Goal: Transaction & Acquisition: Purchase product/service

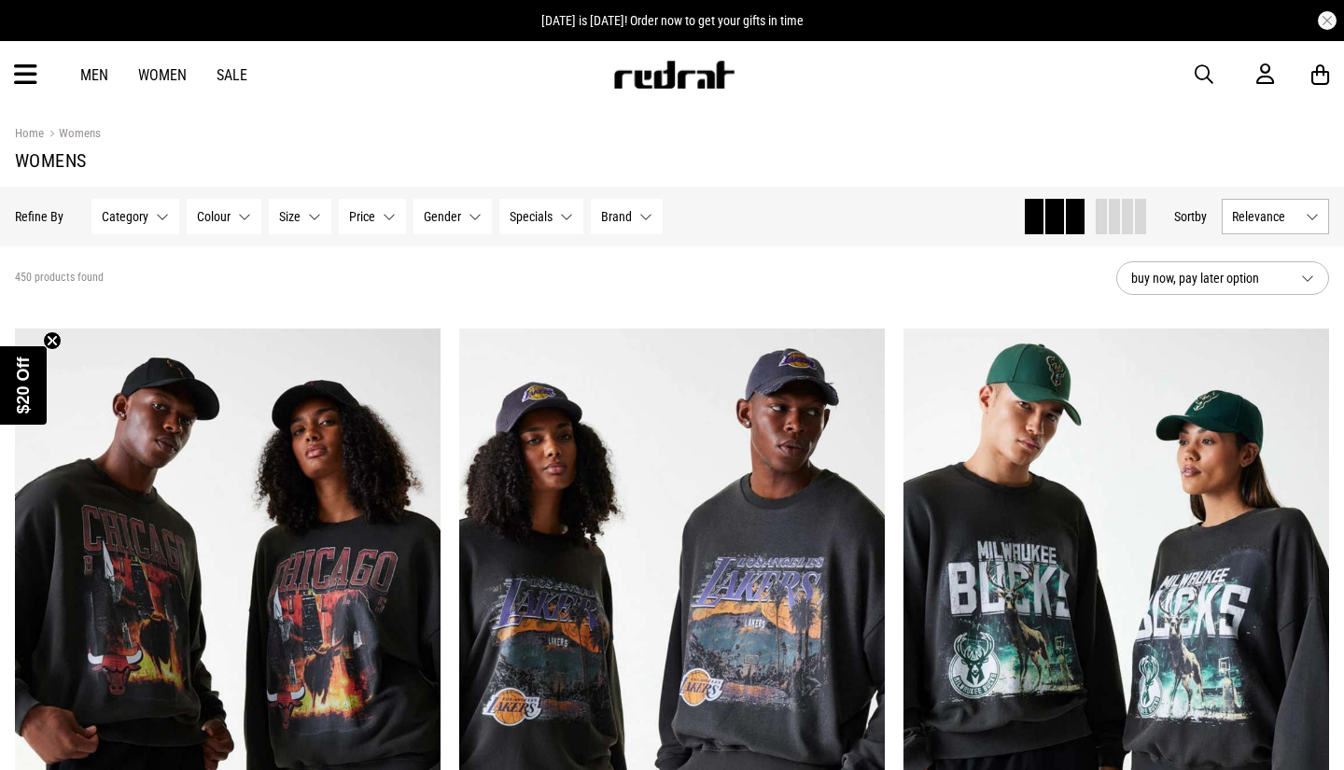
click at [30, 78] on icon at bounding box center [25, 75] width 23 height 31
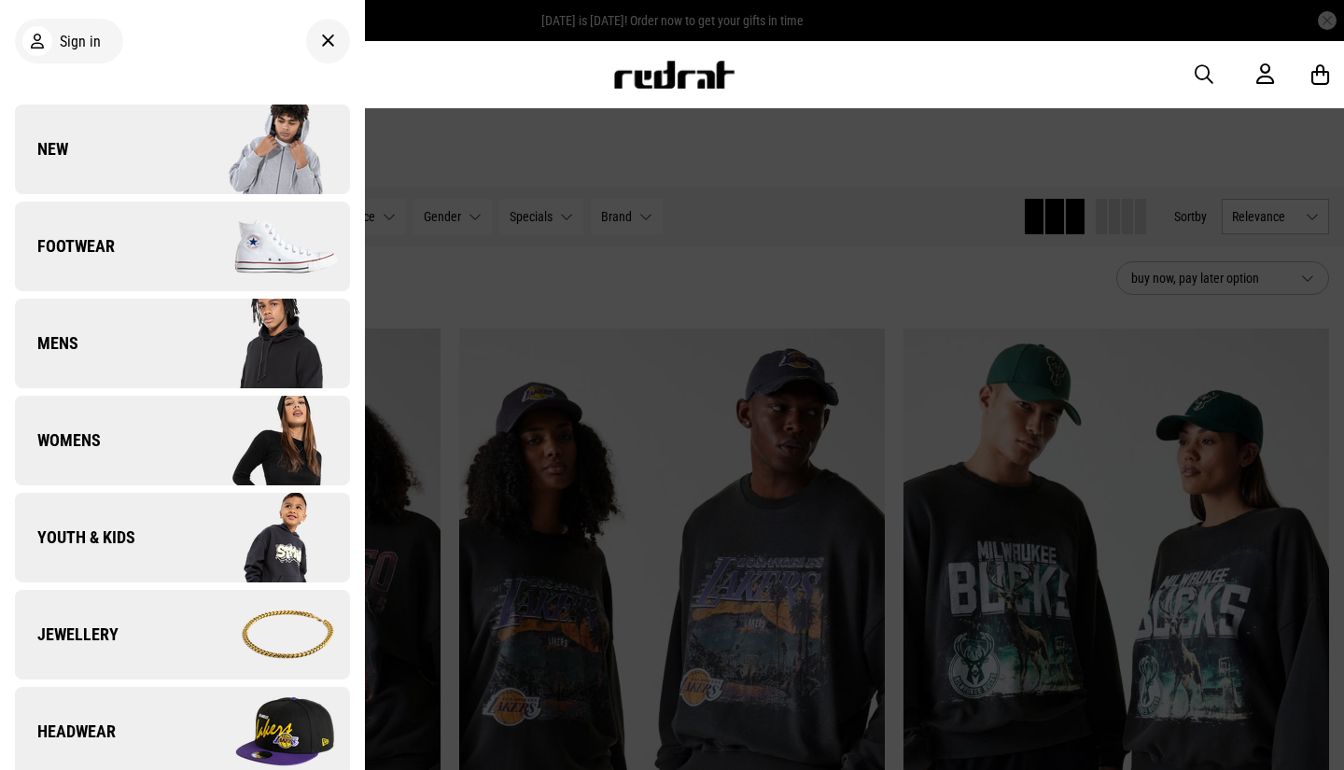
click at [71, 242] on span "Footwear" at bounding box center [65, 246] width 100 height 22
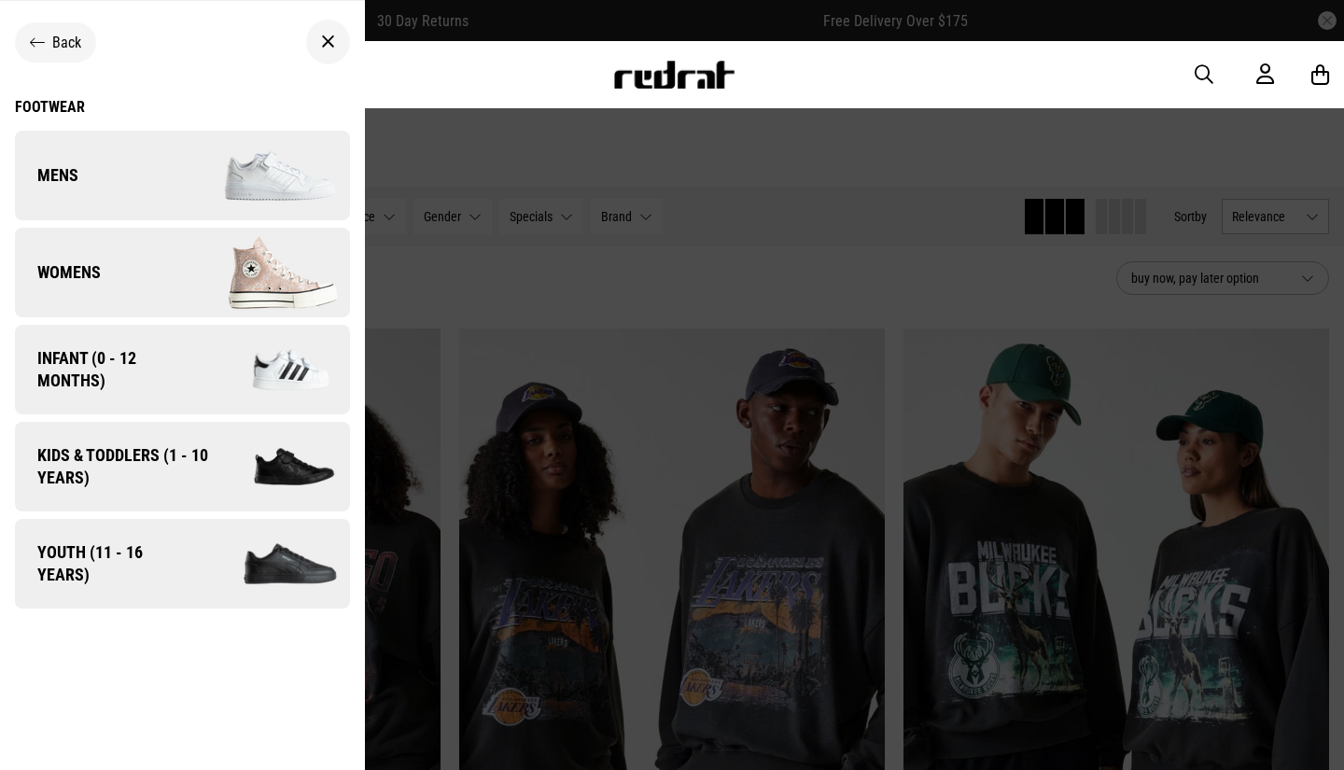
click at [84, 260] on link "Womens" at bounding box center [182, 273] width 335 height 90
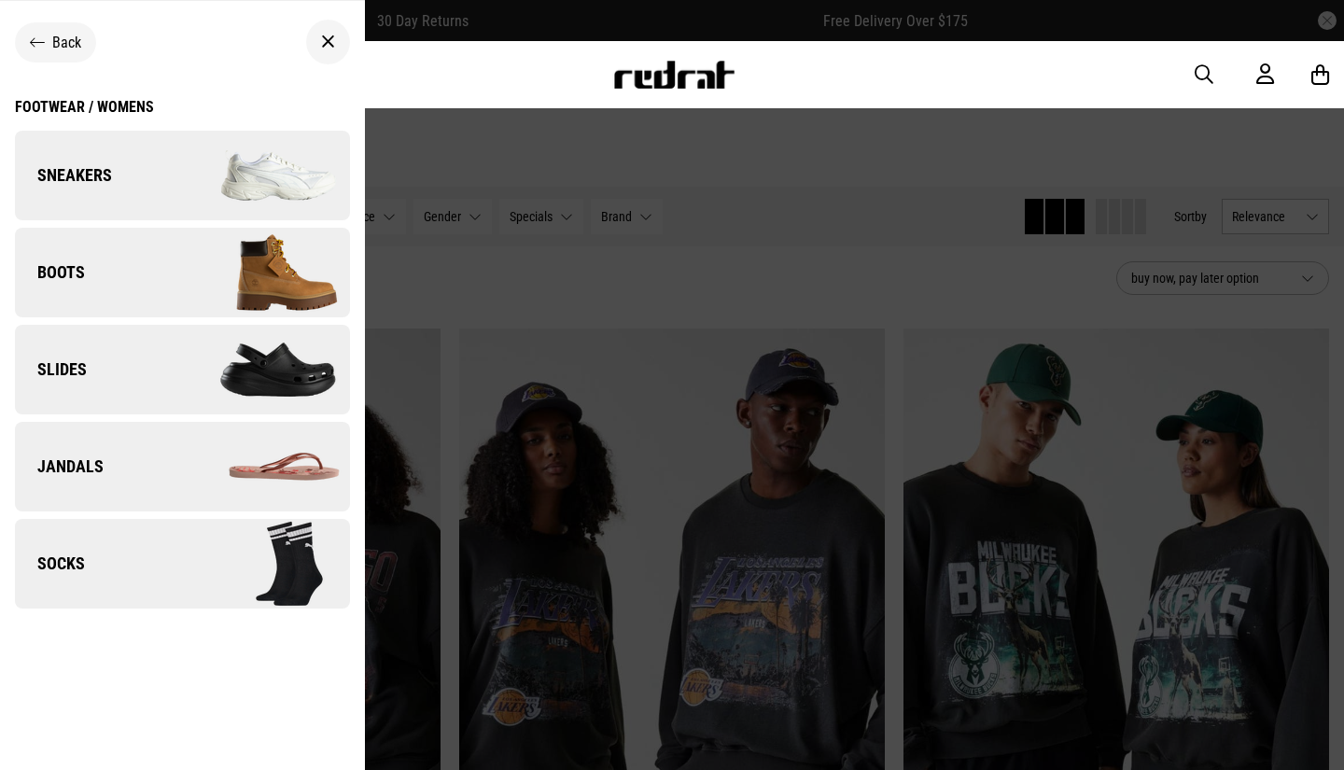
click at [112, 153] on link "Sneakers" at bounding box center [182, 176] width 335 height 90
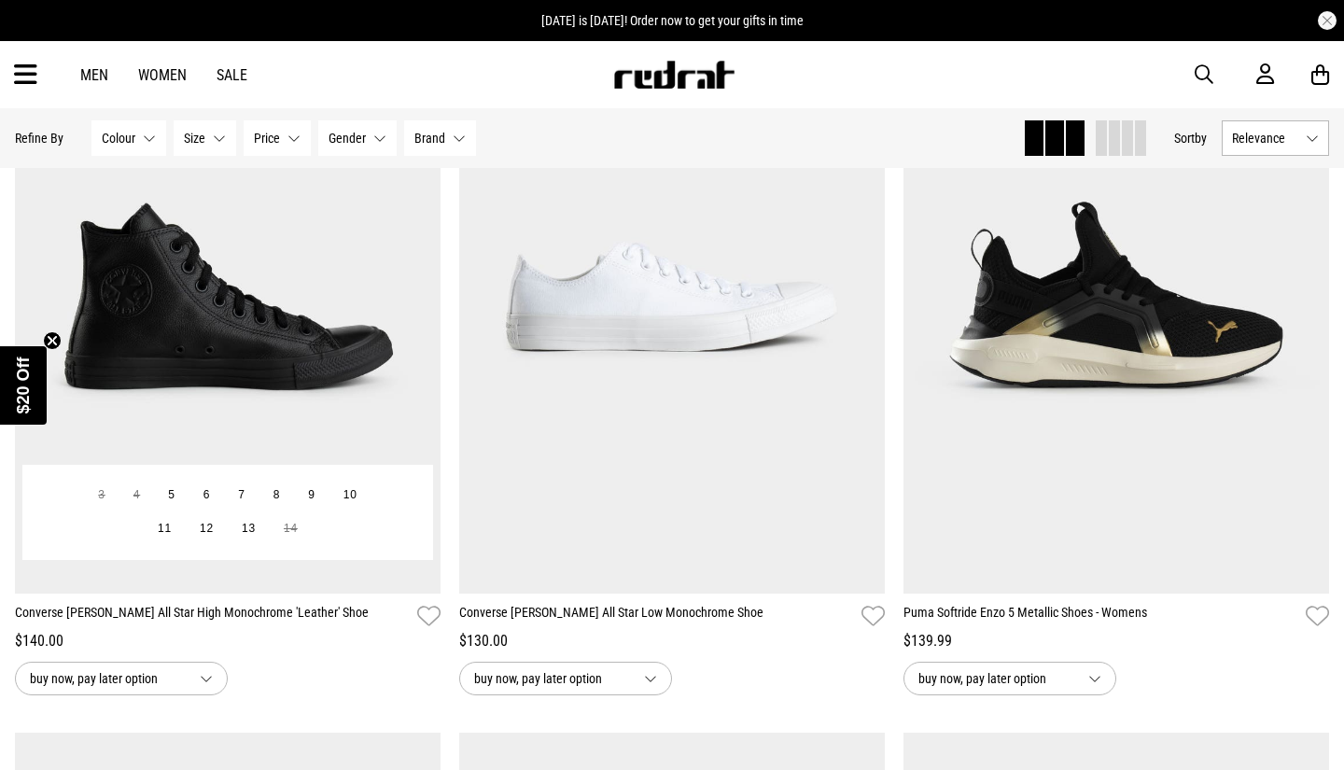
scroll to position [3996, 0]
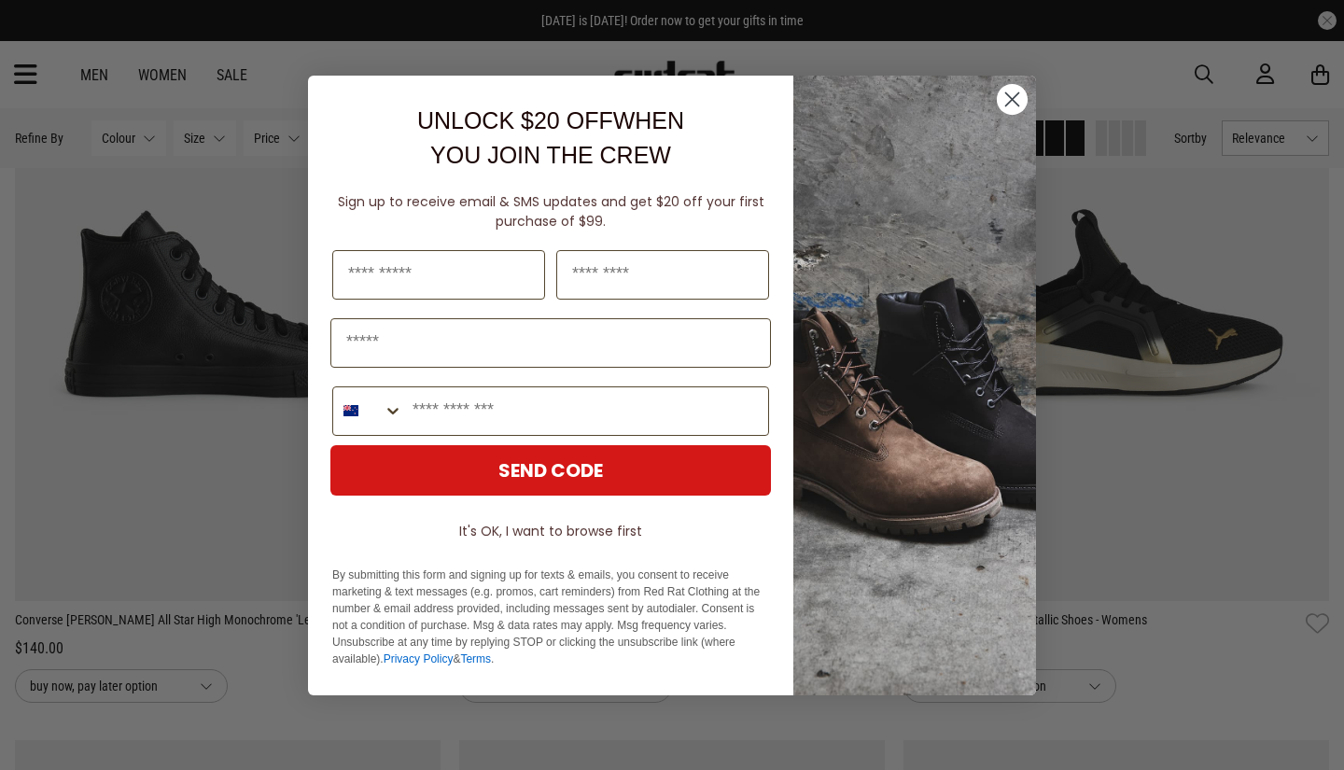
click at [1001, 103] on circle "Close dialog" at bounding box center [1011, 98] width 31 height 31
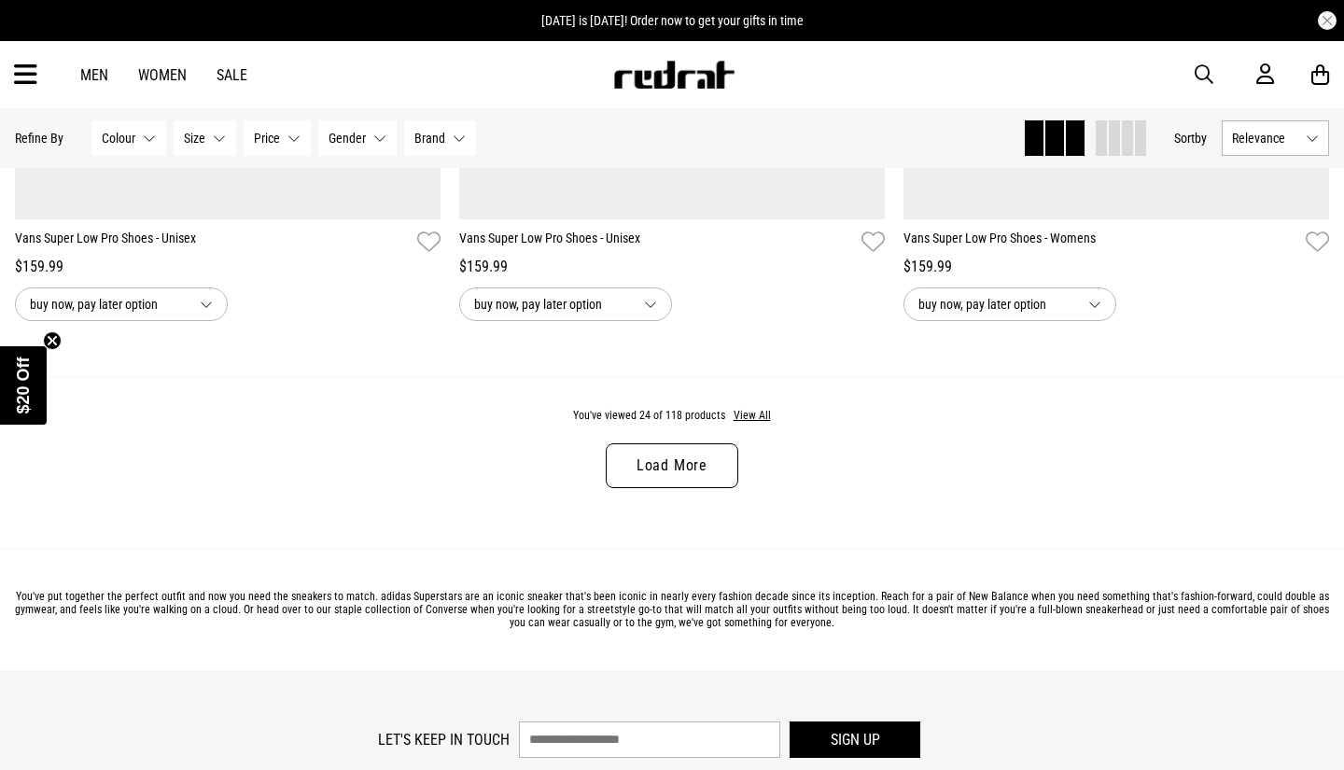
scroll to position [5848, 0]
click at [704, 469] on link "Load More" at bounding box center [672, 464] width 132 height 45
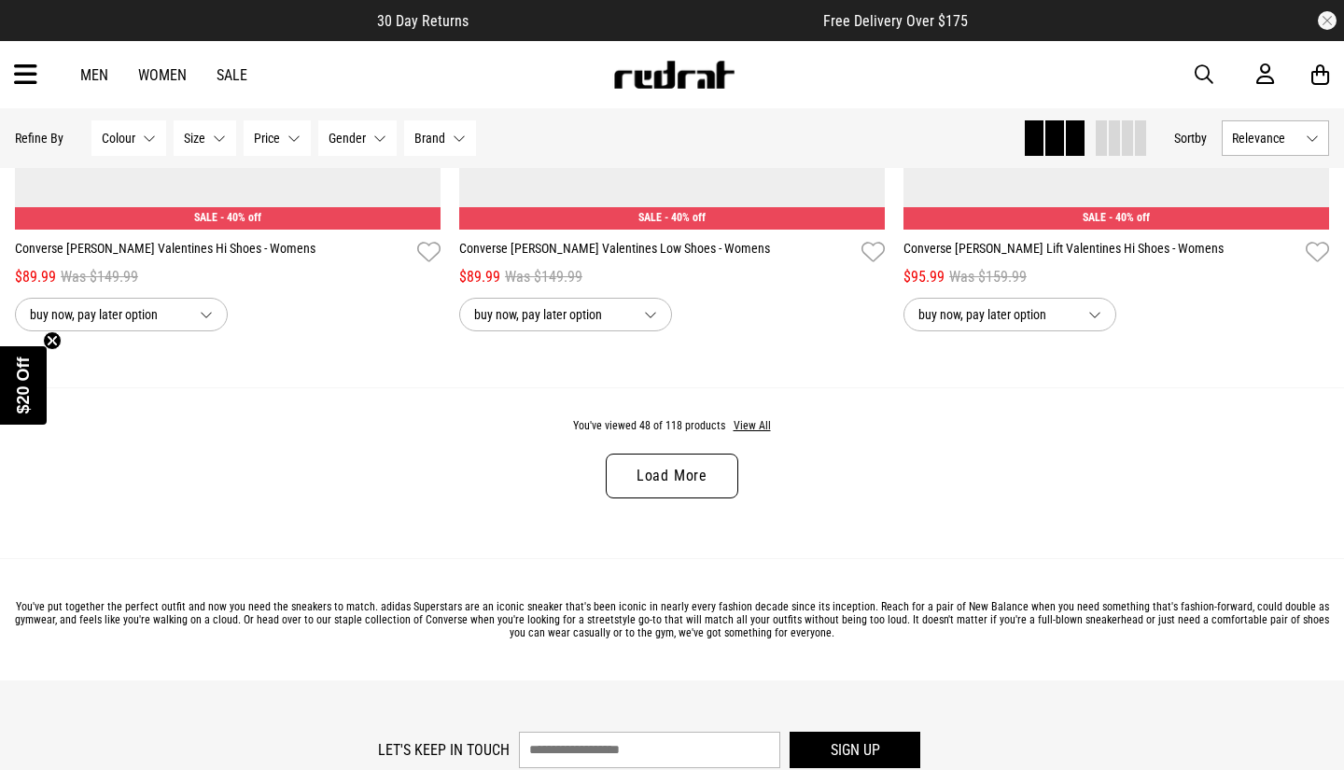
scroll to position [11756, 0]
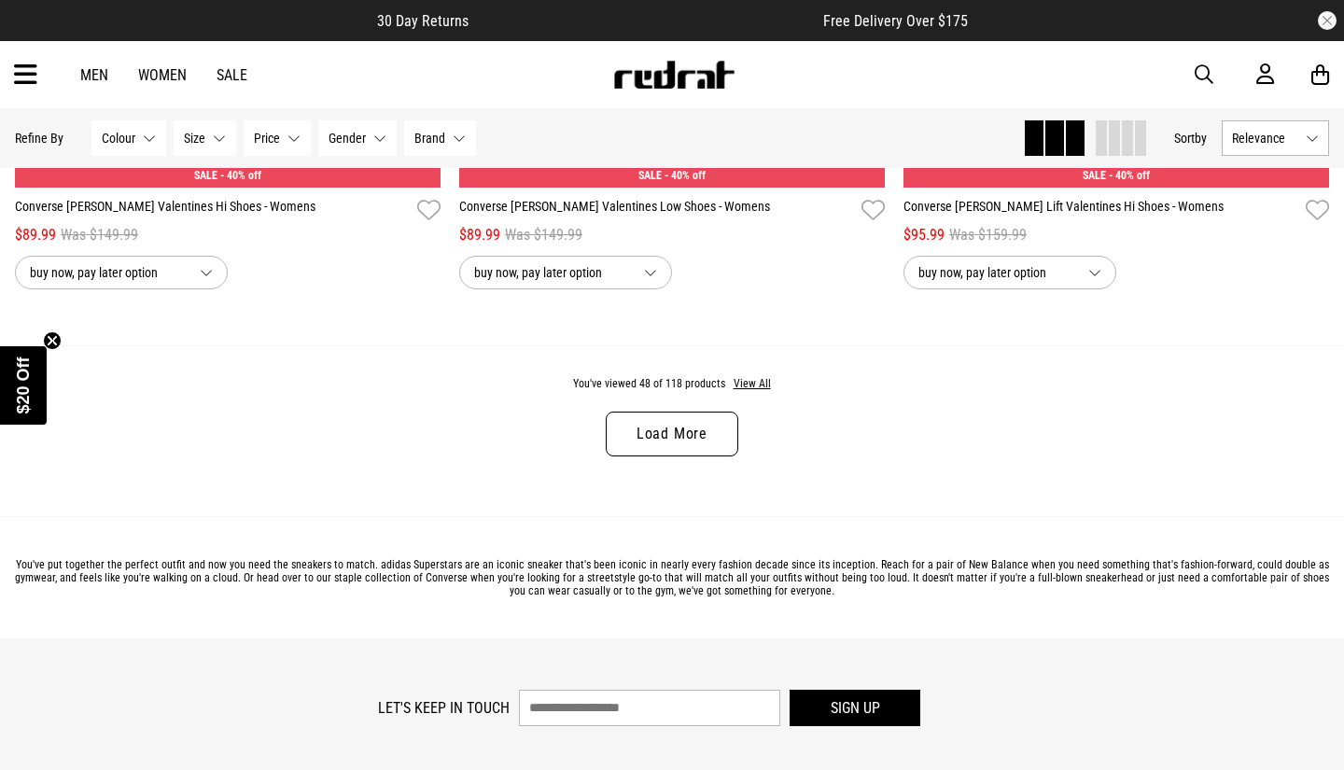
click at [695, 445] on link "Load More" at bounding box center [672, 433] width 132 height 45
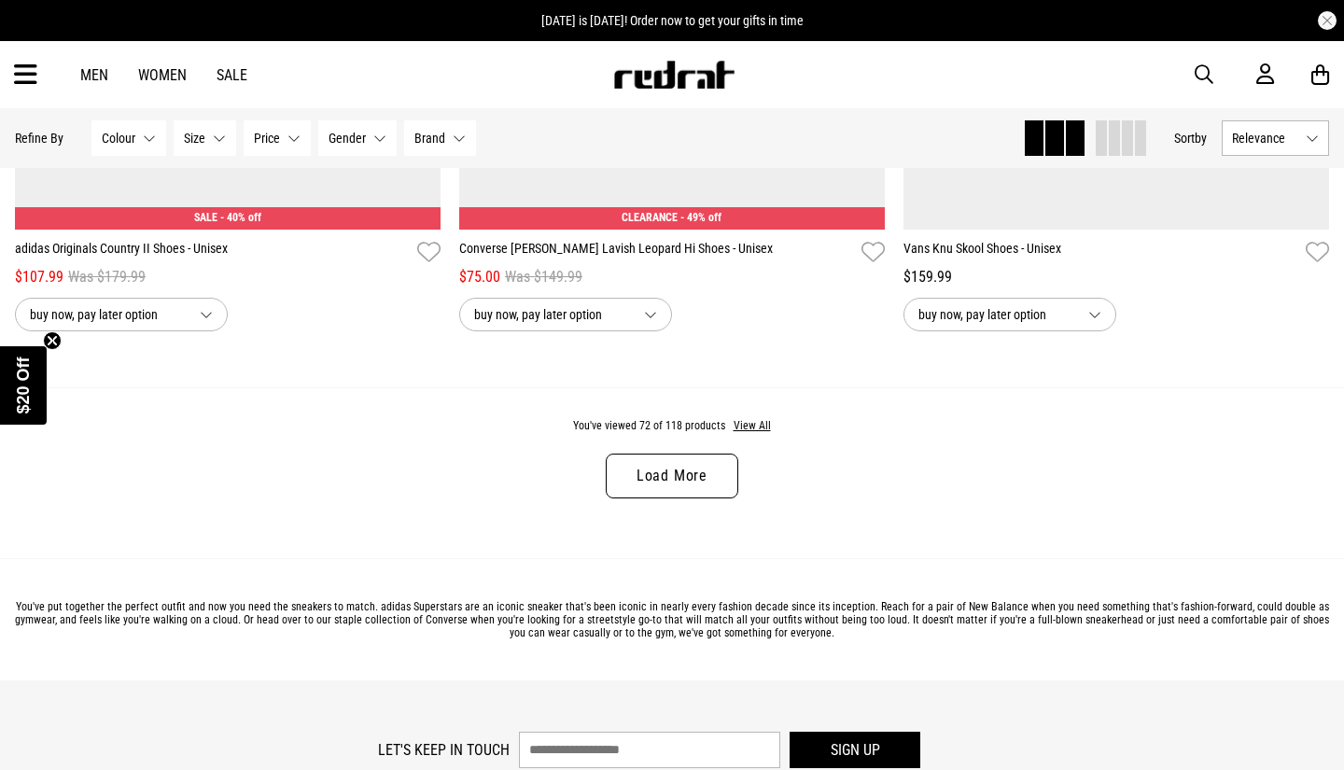
scroll to position [17614, 0]
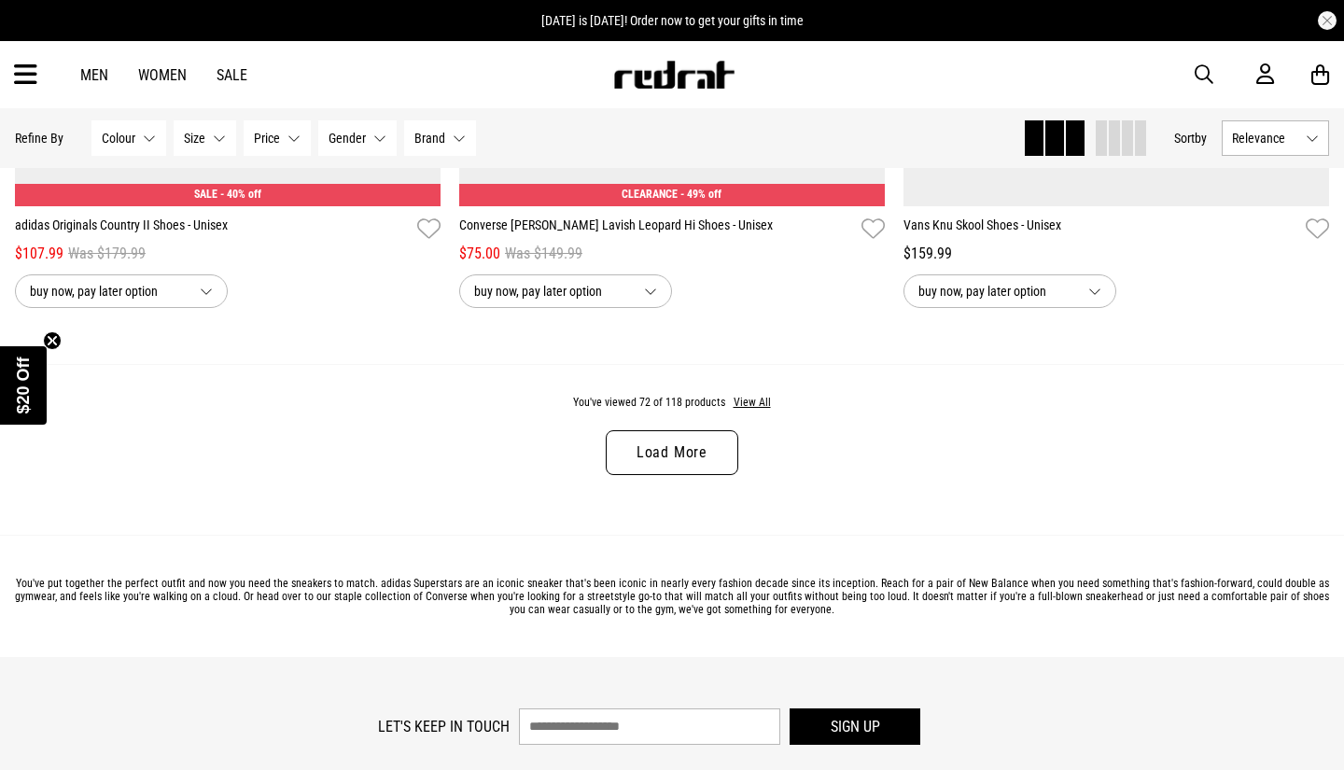
click at [704, 437] on link "Load More" at bounding box center [672, 452] width 132 height 45
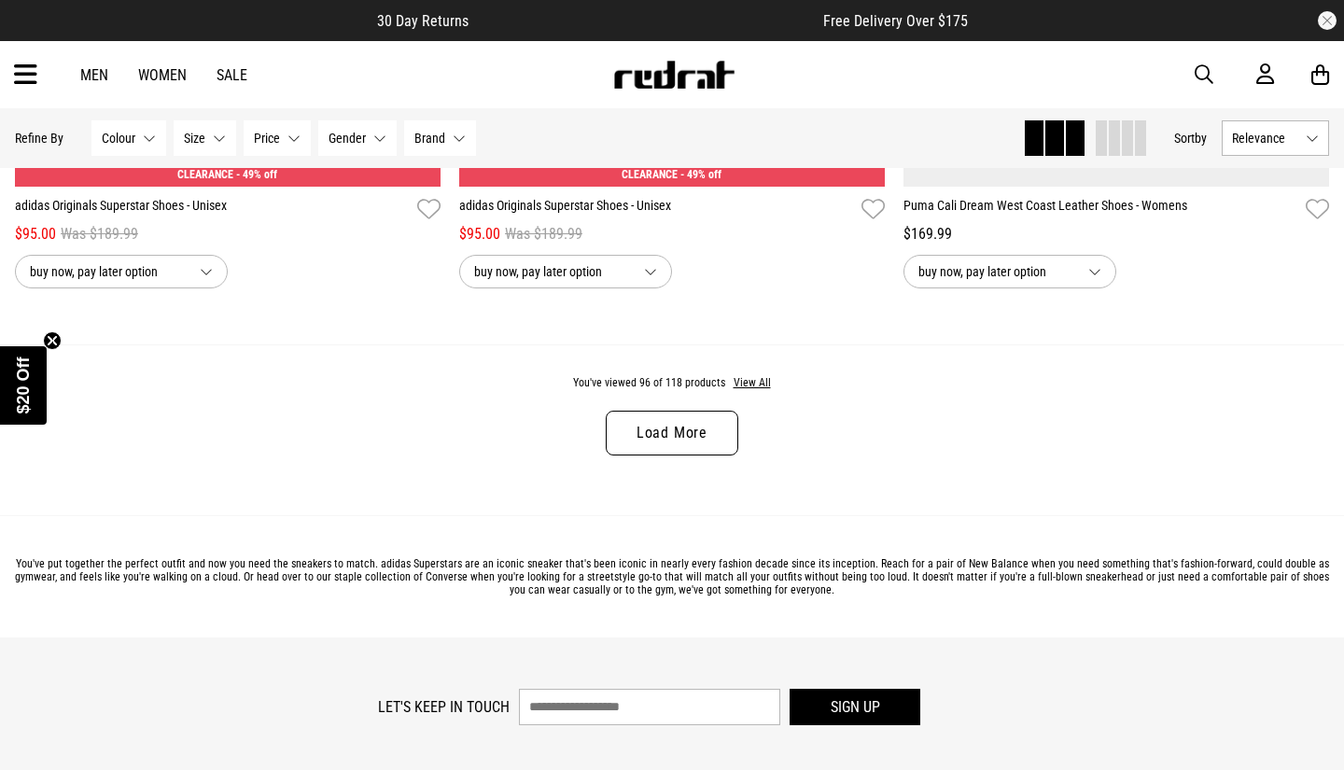
scroll to position [23548, 0]
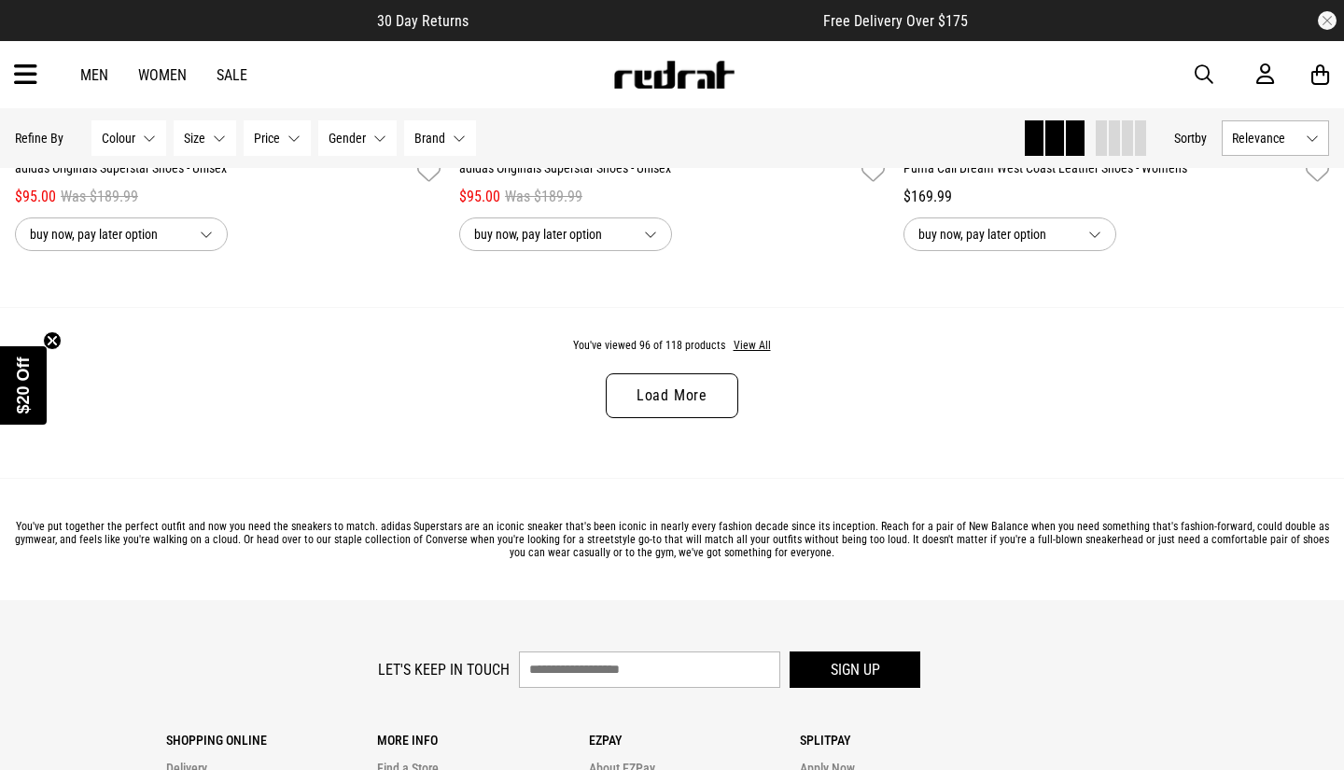
click at [670, 401] on link "Load More" at bounding box center [672, 395] width 132 height 45
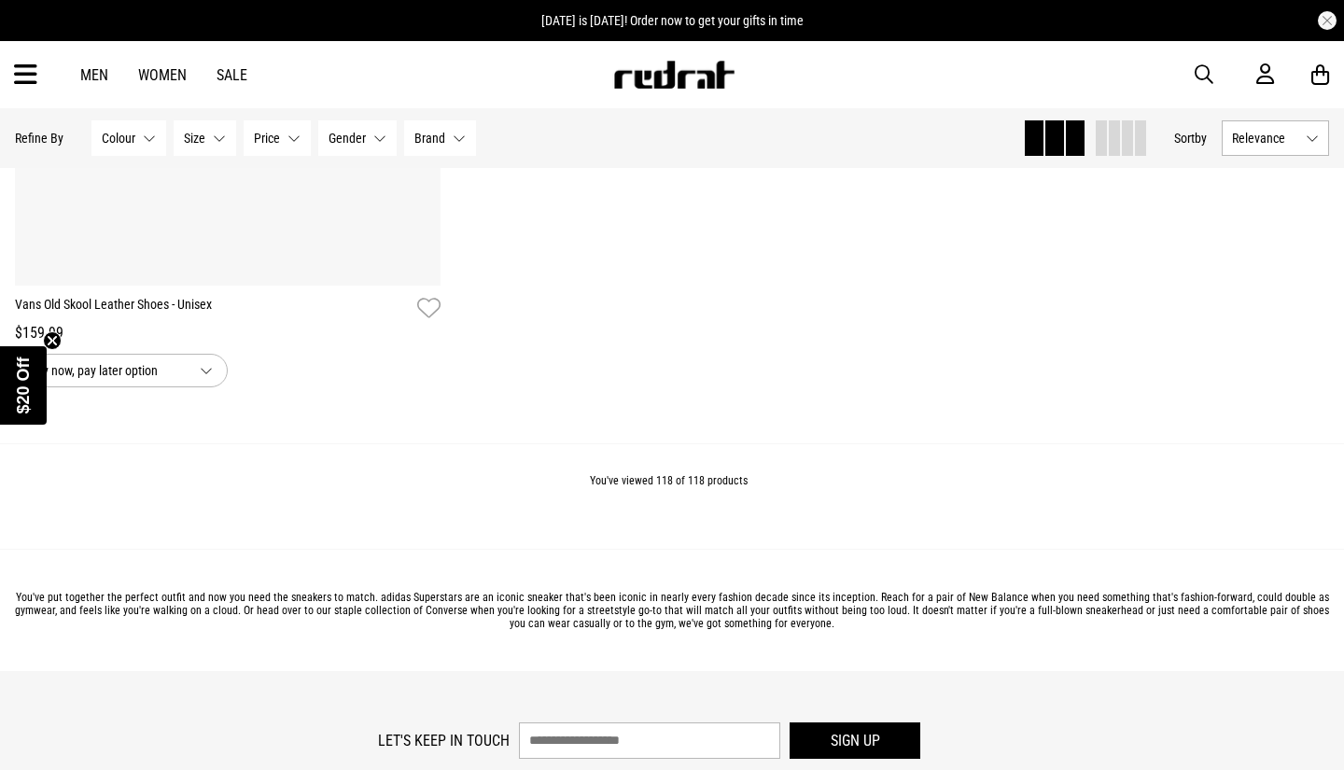
scroll to position [29315, 0]
